Goal: Task Accomplishment & Management: Complete application form

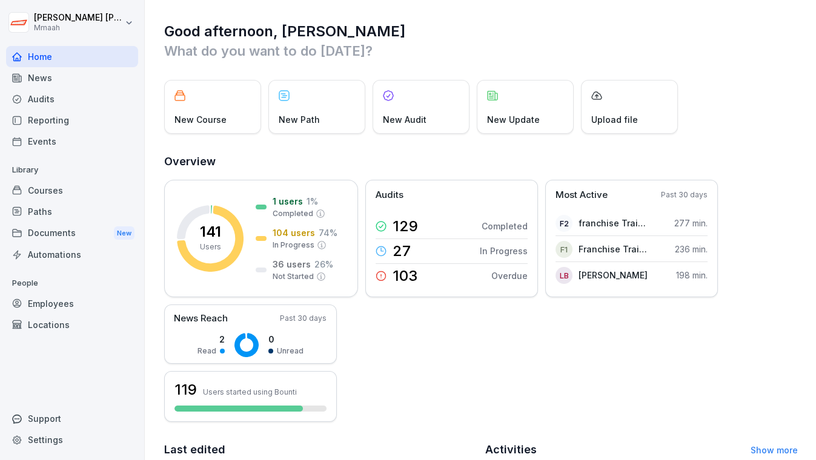
click at [94, 305] on div "Employees" at bounding box center [72, 303] width 132 height 21
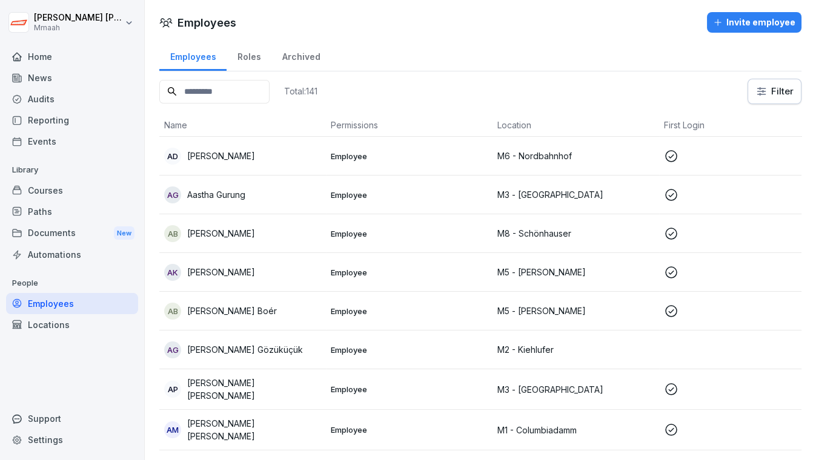
click at [741, 26] on div "Invite employee" at bounding box center [754, 22] width 82 height 13
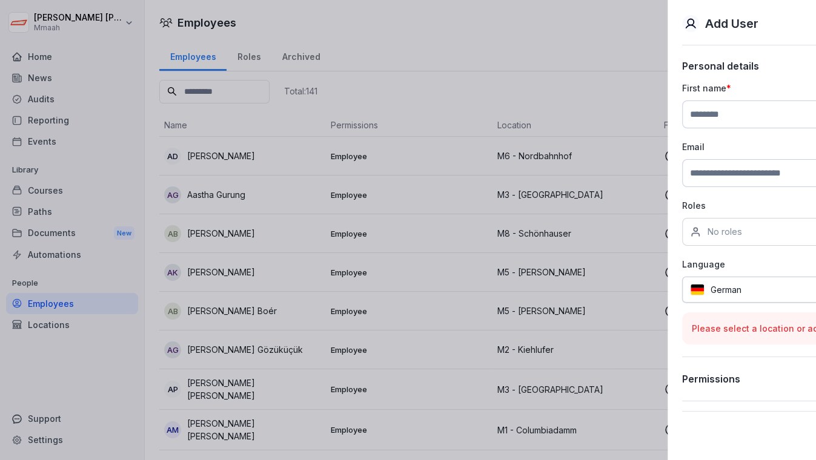
click at [452, 41] on div at bounding box center [408, 230] width 816 height 460
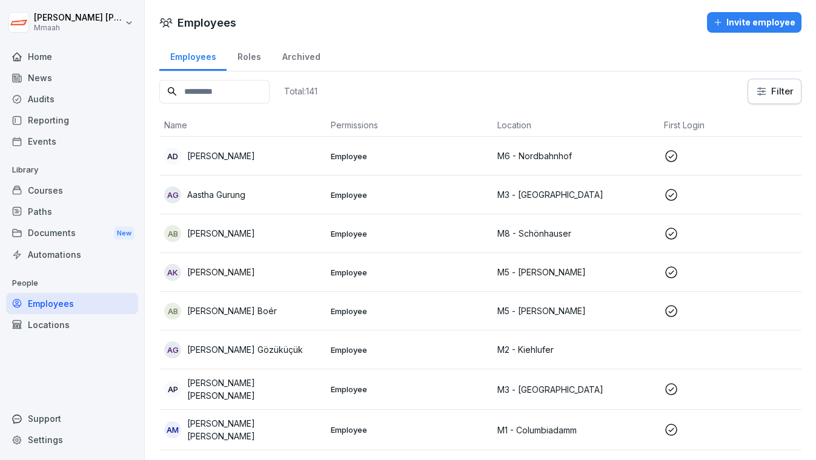
click at [735, 20] on div "Invite employee" at bounding box center [754, 22] width 82 height 13
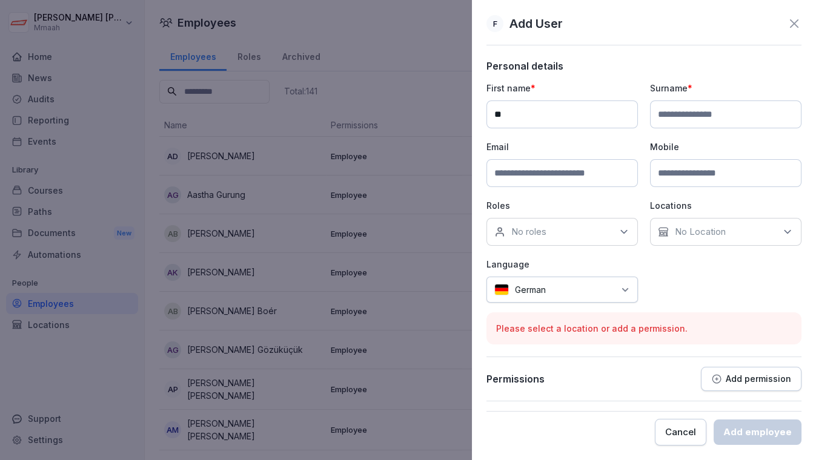
type input "*"
type input "*********"
click at [720, 113] on input at bounding box center [725, 115] width 151 height 28
type input "********"
click at [575, 226] on div "No roles" at bounding box center [561, 232] width 151 height 28
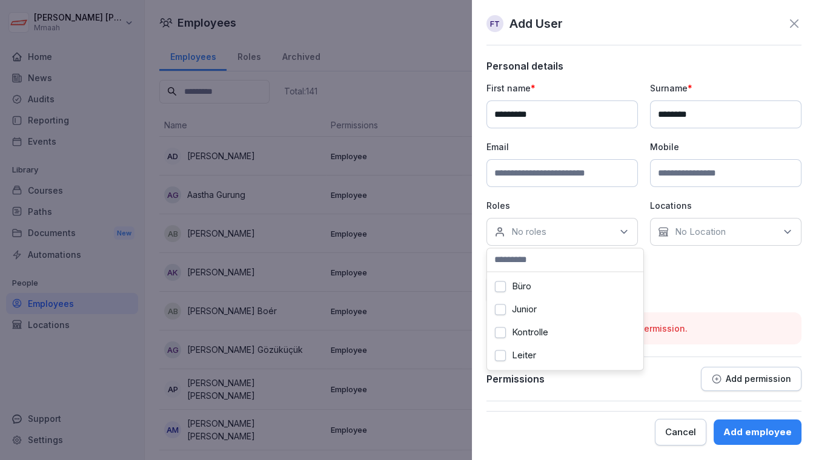
click at [548, 282] on div "Büro" at bounding box center [565, 286] width 150 height 23
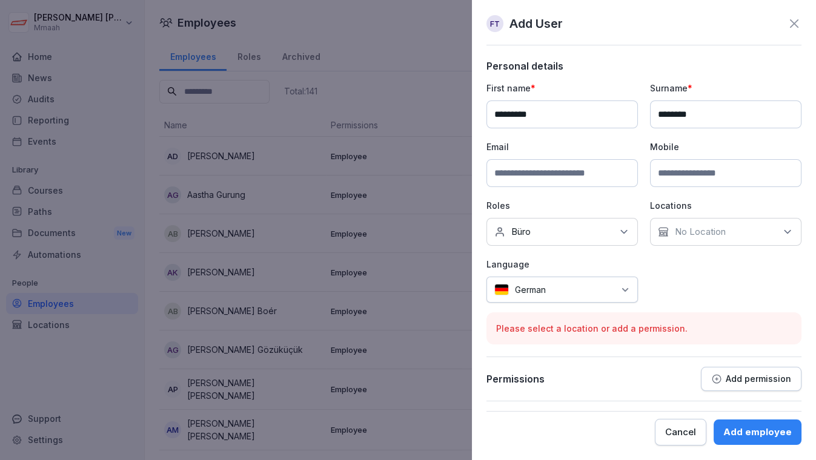
click at [730, 233] on div "No Location" at bounding box center [725, 232] width 151 height 28
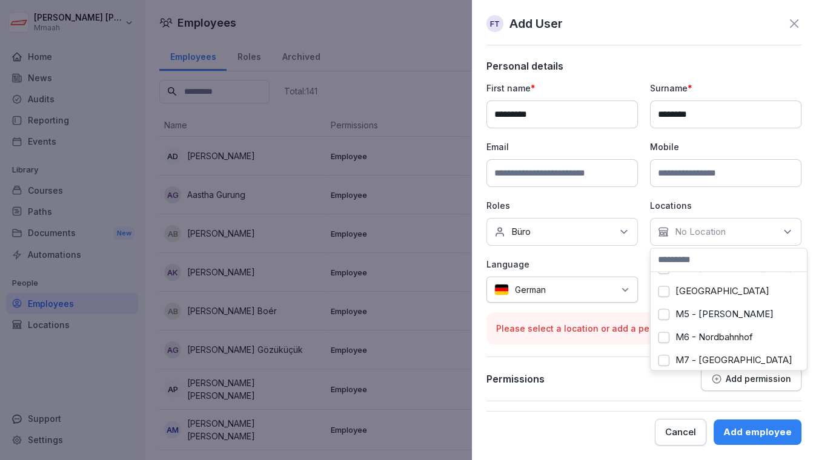
scroll to position [88, 0]
click at [725, 338] on label "M6 - Nordbahnhof" at bounding box center [714, 336] width 78 height 11
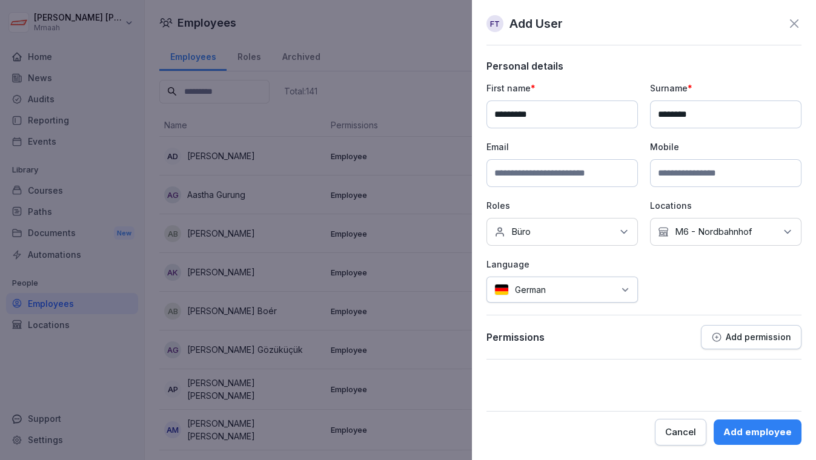
click at [603, 351] on div "Permissions Add permission" at bounding box center [643, 342] width 315 height 35
